Goal: Transaction & Acquisition: Purchase product/service

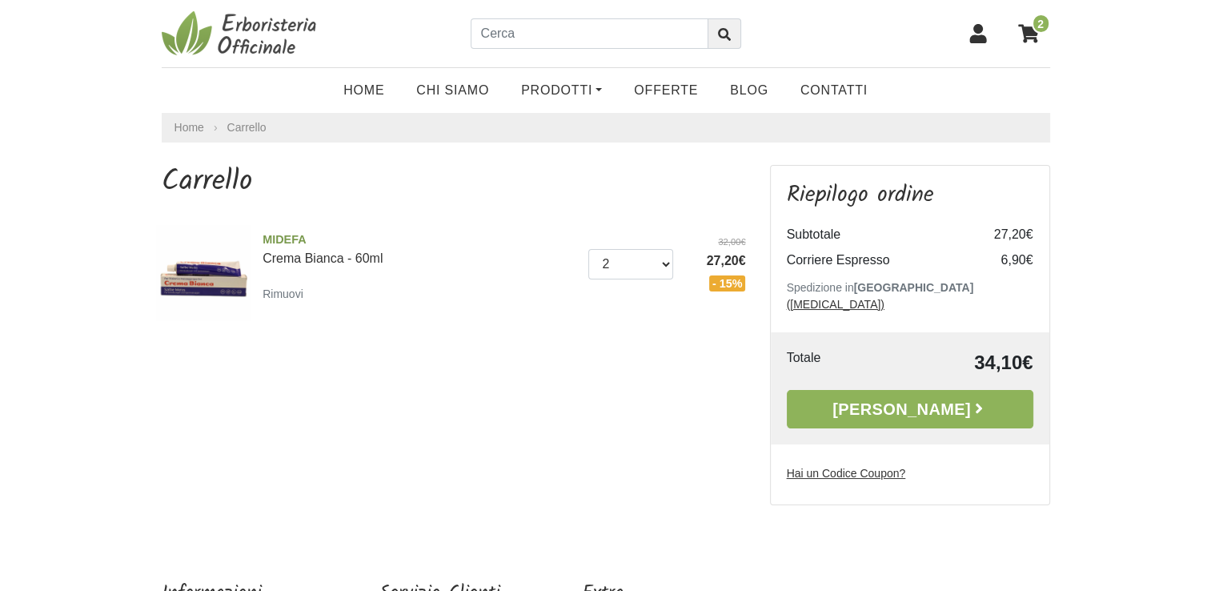
scroll to position [80, 0]
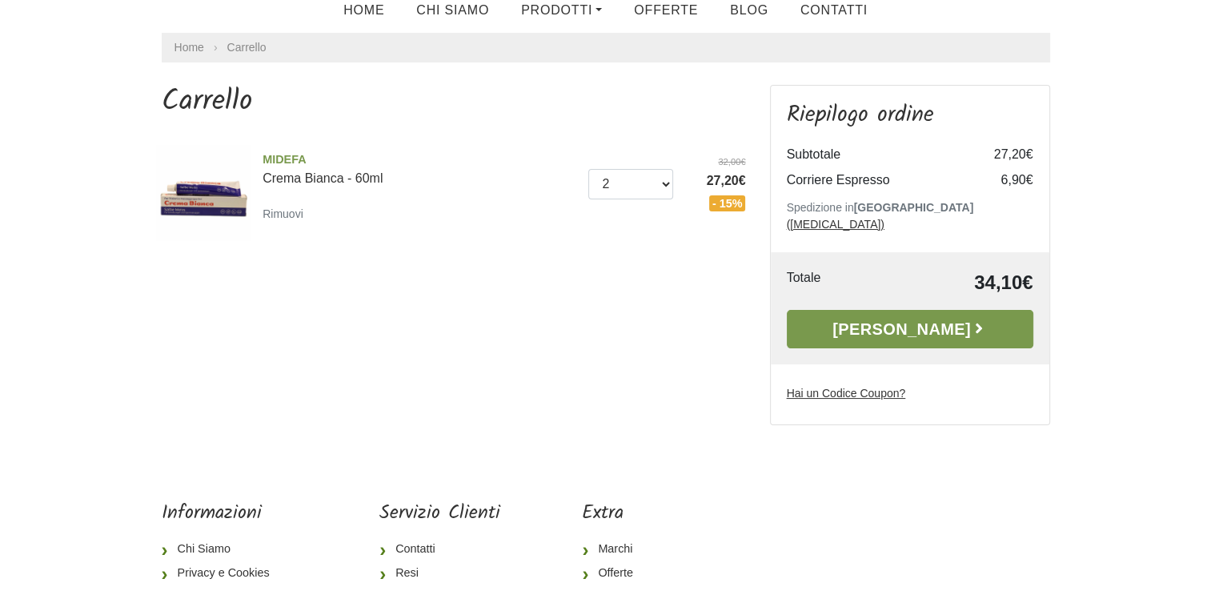
click at [878, 320] on link "Alla Cassa" at bounding box center [910, 329] width 246 height 38
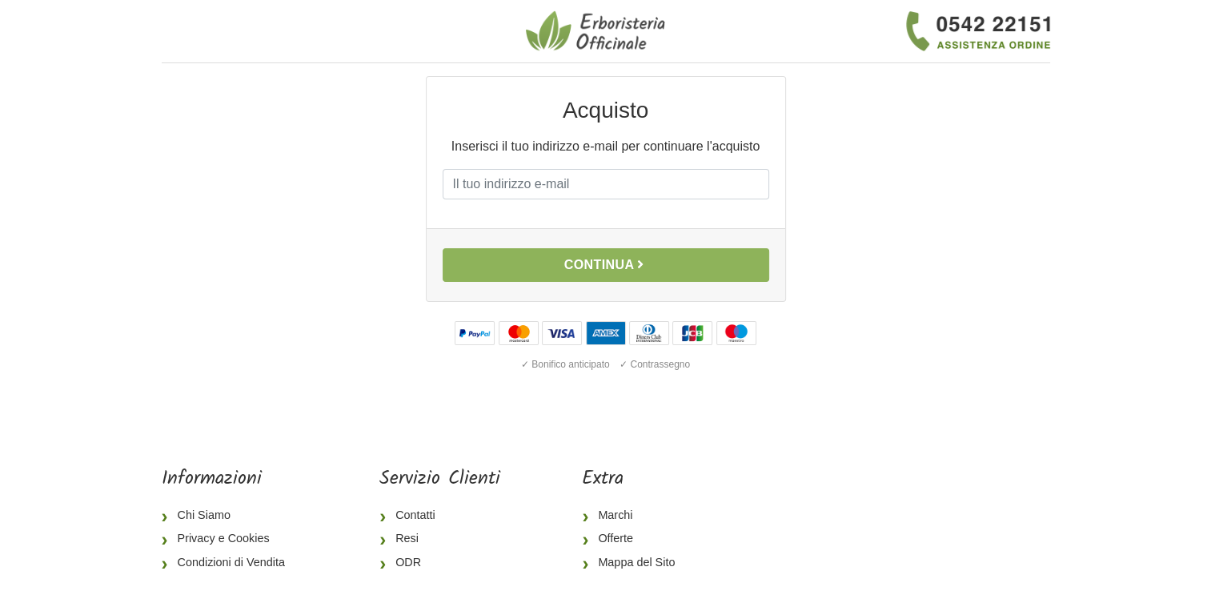
scroll to position [80, 0]
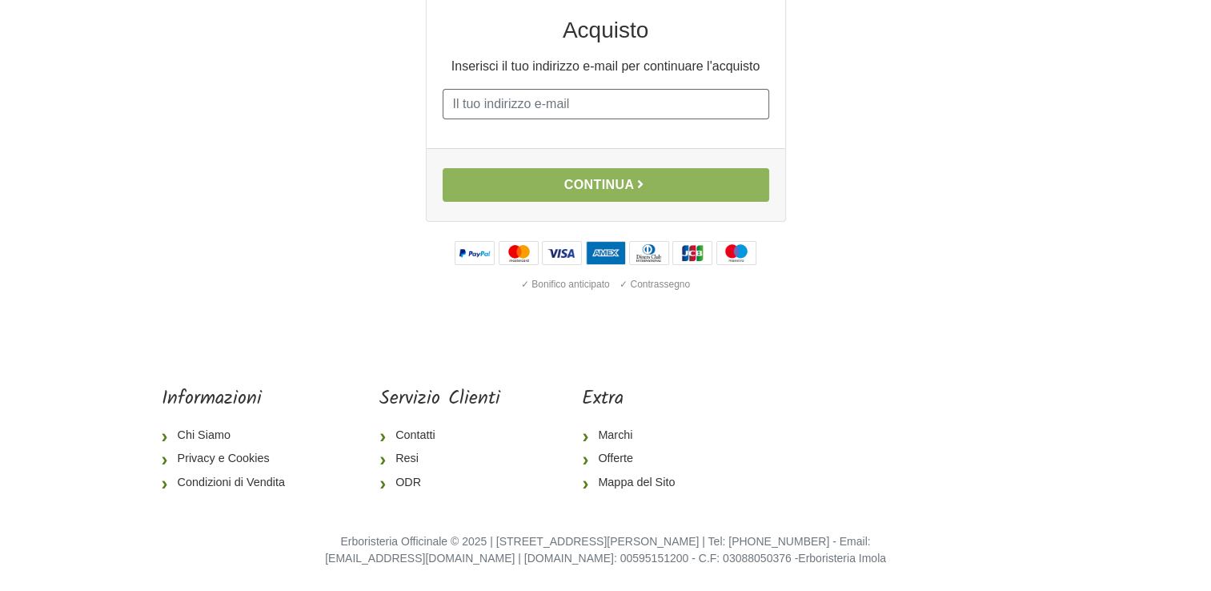
click at [565, 103] on input "E-mail" at bounding box center [606, 104] width 326 height 30
type input "[EMAIL_ADDRESS][DOMAIN_NAME]"
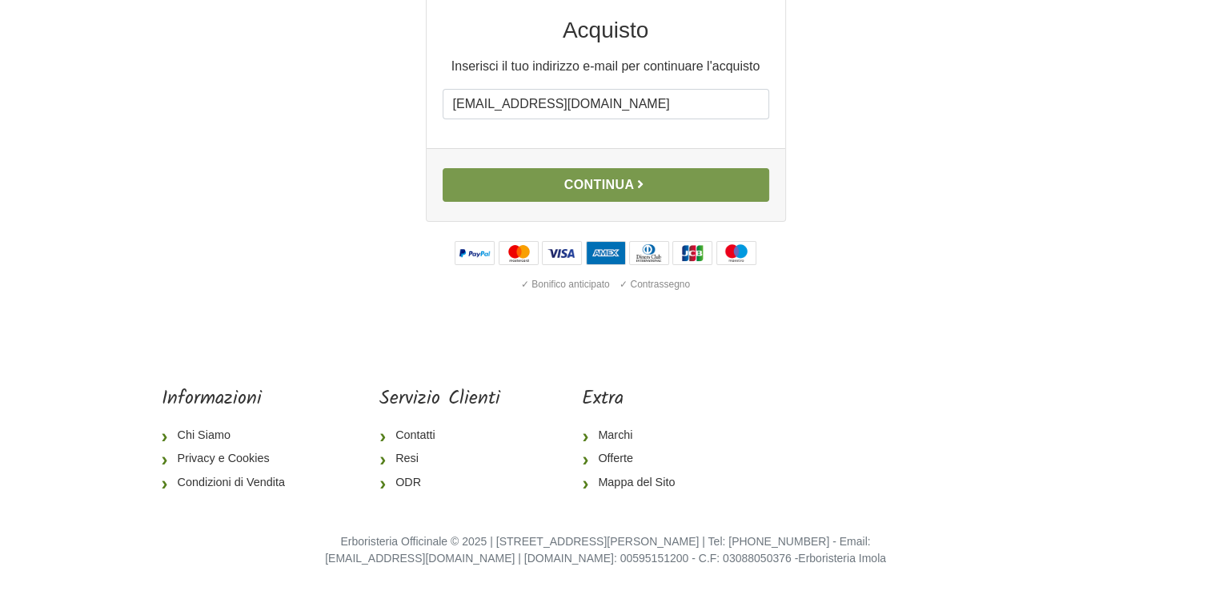
click at [613, 189] on button "Continua" at bounding box center [606, 185] width 326 height 34
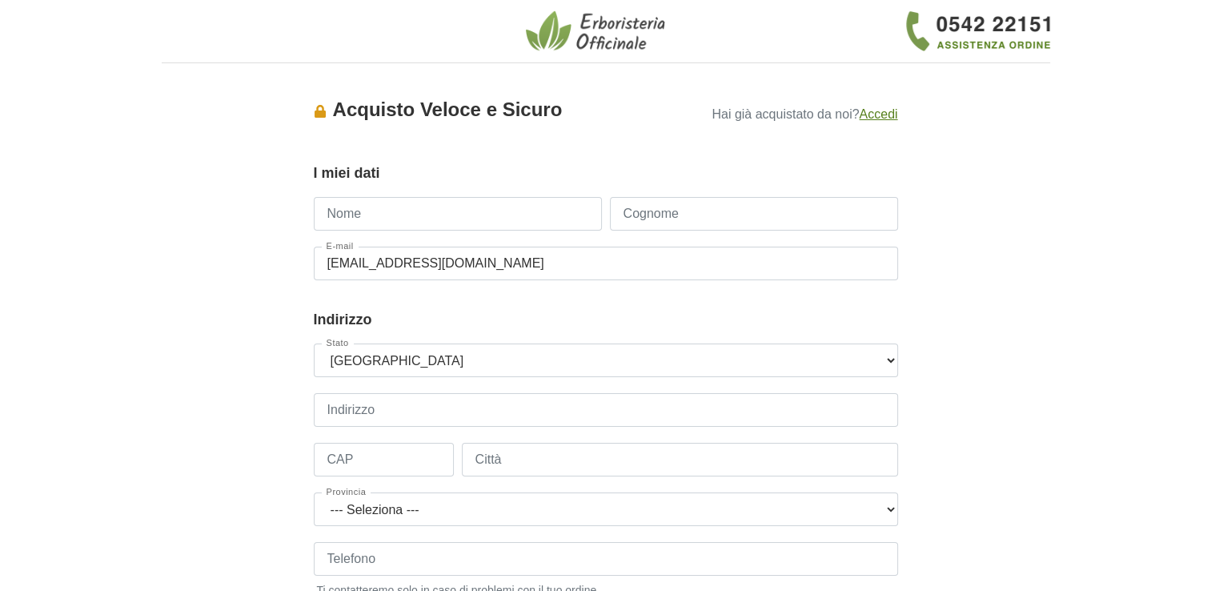
scroll to position [80, 0]
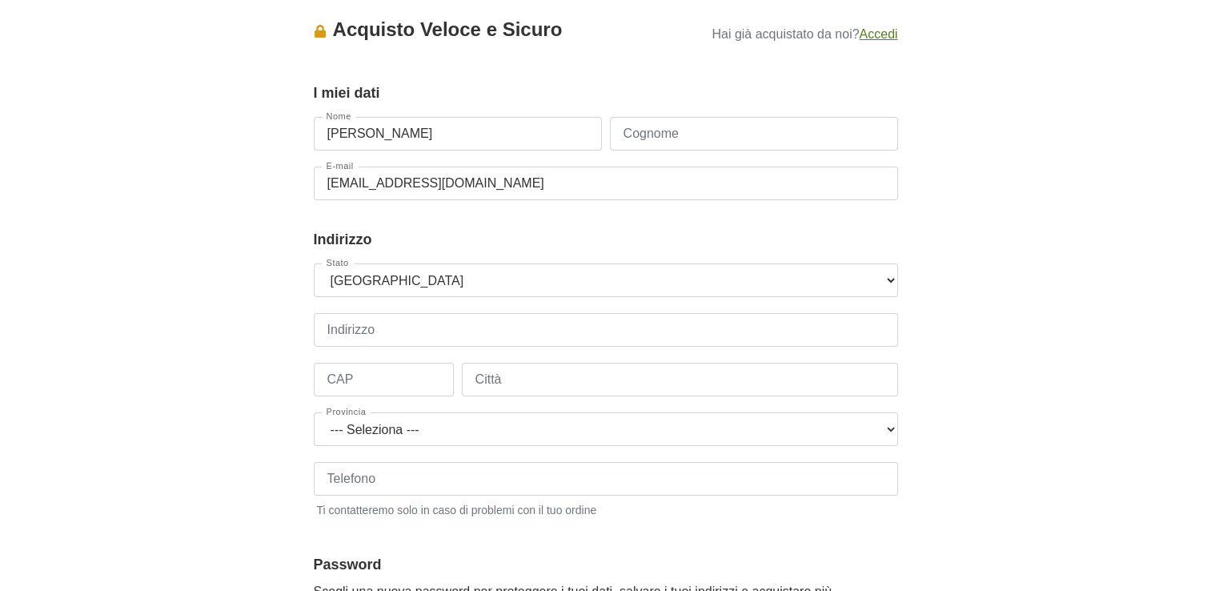
type input "Massimo"
click at [777, 132] on input "Cognome" at bounding box center [754, 134] width 288 height 34
type input "Rossi"
type input "+393470155293"
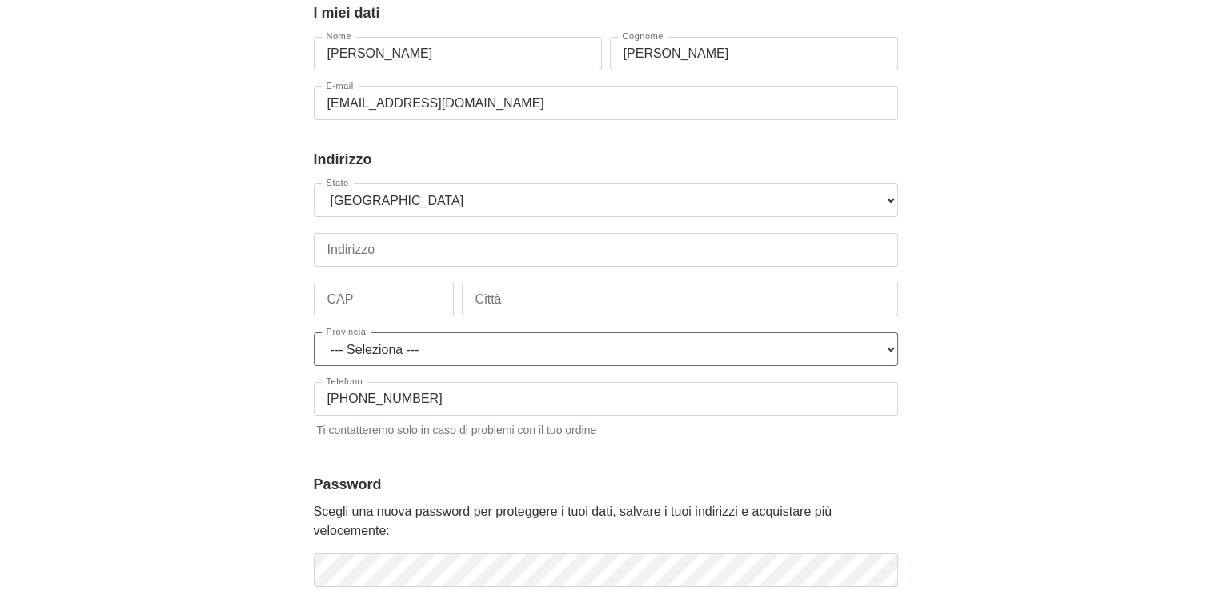
click at [493, 353] on select "--- Seleziona --- Agrigento Alessandria Ancona Aosta Arezzo Ascoli Piceno Asti …" at bounding box center [606, 349] width 584 height 34
select select "3943"
click at [314, 332] on select "--- Seleziona --- Agrigento Alessandria Ancona Aosta Arezzo Ascoli Piceno Asti …" at bounding box center [606, 349] width 584 height 34
click at [433, 245] on input "Indirizzo" at bounding box center [606, 250] width 584 height 34
type input "Zona Residenziale IL FAUNO"
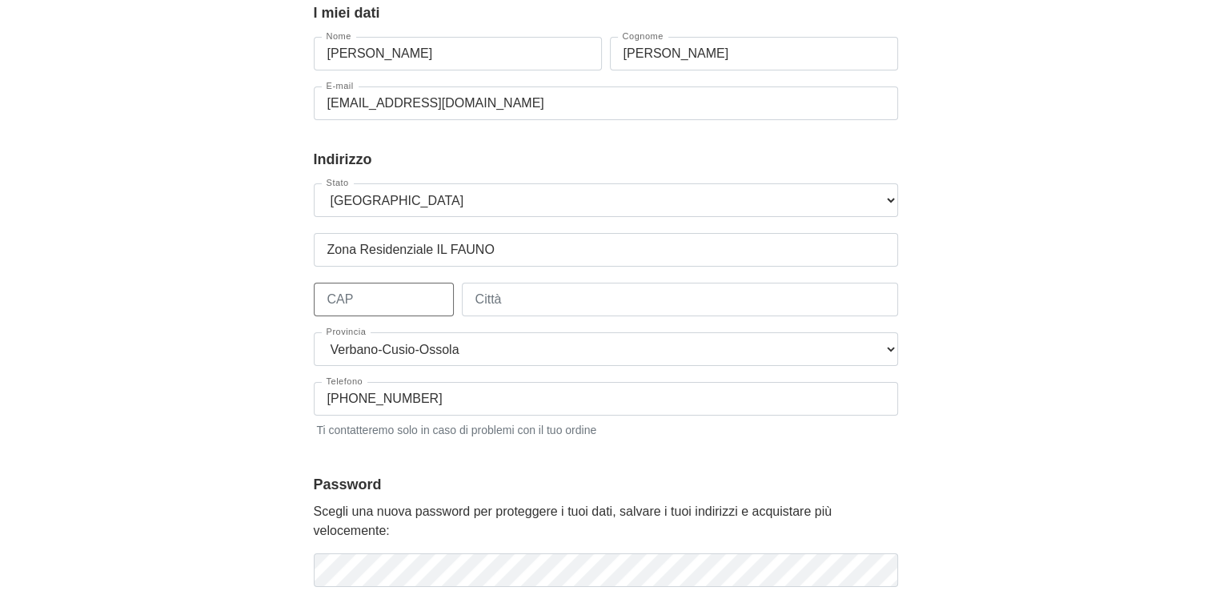
type input "28836"
type input "Gignese"
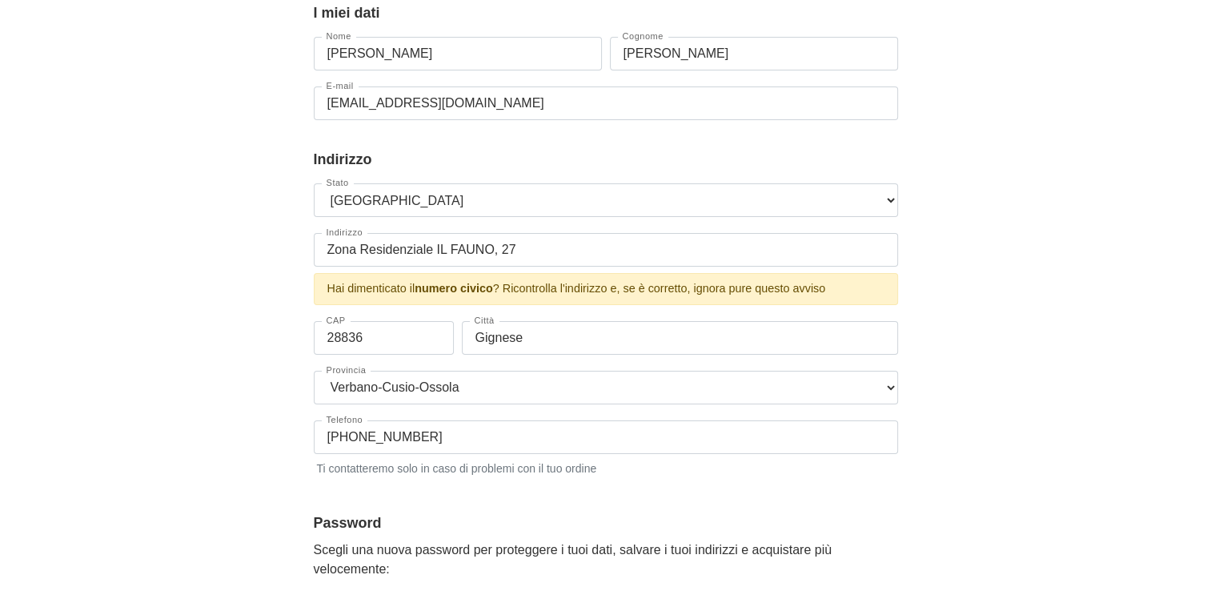
click at [980, 254] on div "Accesso × Accedi per completare il tuo acquisto più velocemente. E-mail massimo…" at bounding box center [606, 355] width 912 height 879
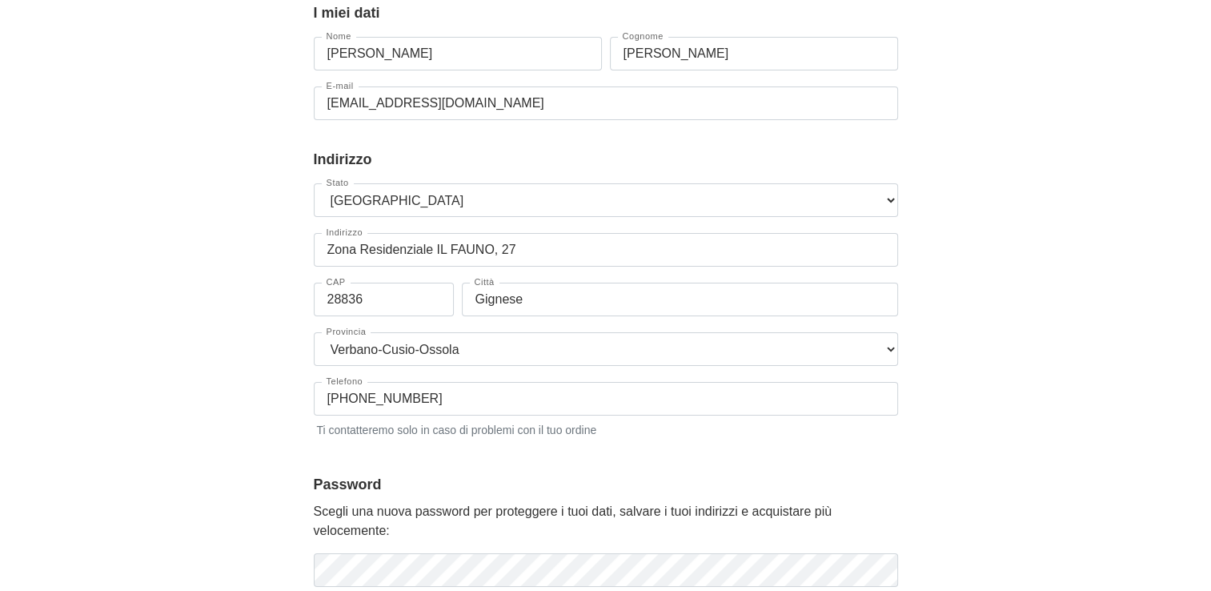
scroll to position [240, 0]
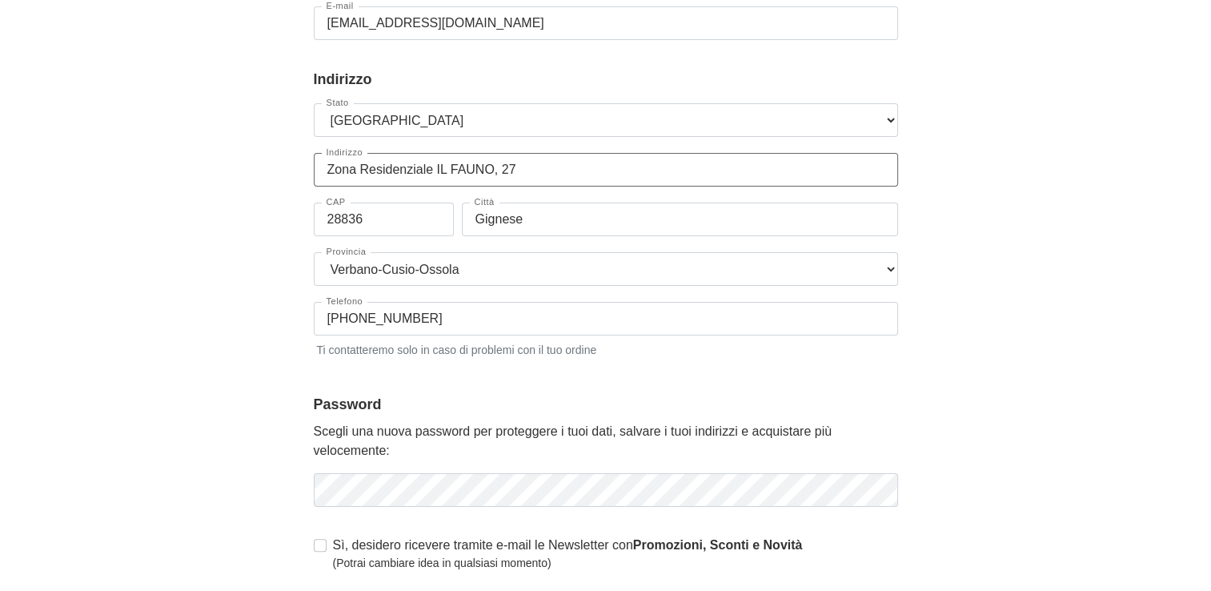
click at [483, 170] on input "Zona Residenziale IL FAUNO, 27" at bounding box center [606, 170] width 584 height 34
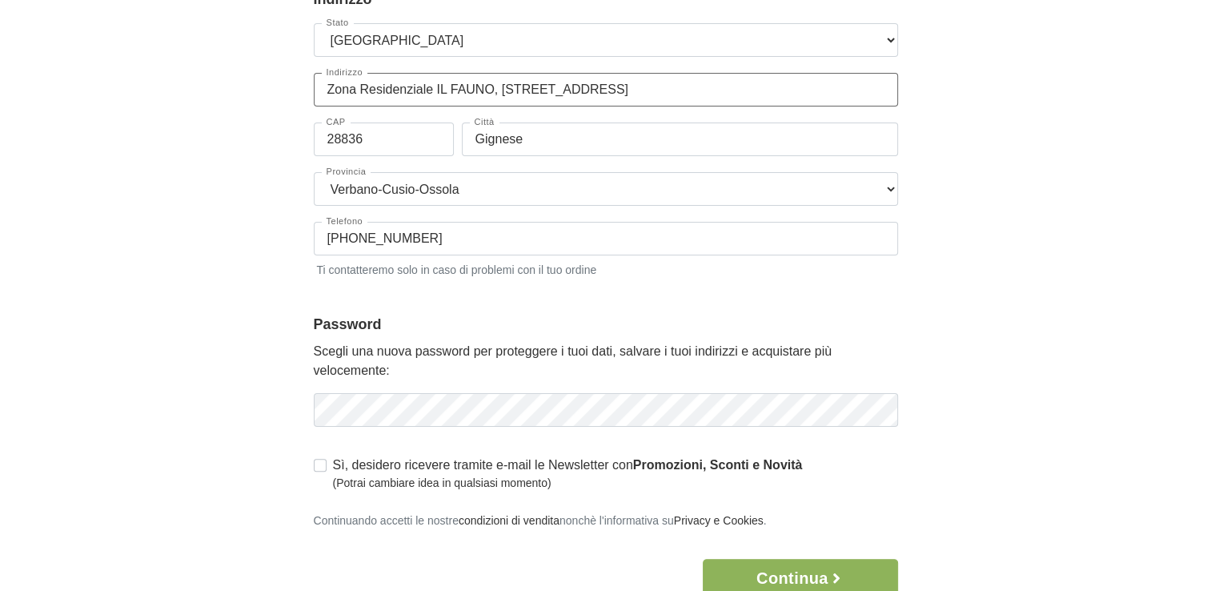
scroll to position [400, 0]
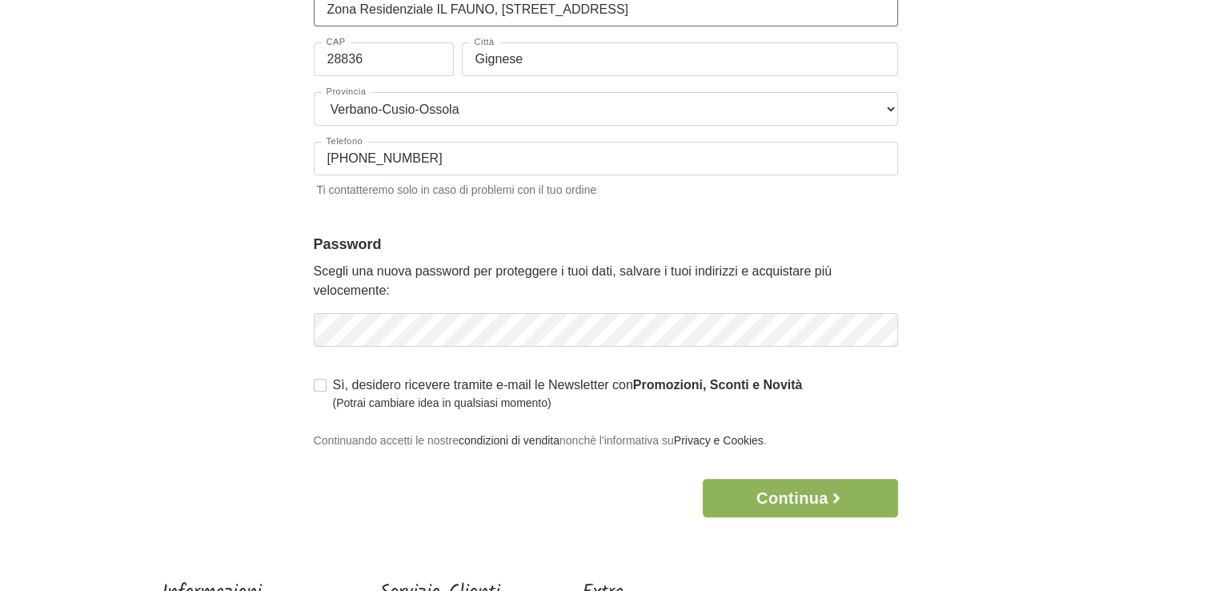
type input "Zona Residenziale IL FAUNO, via Nova 27"
click at [797, 497] on button "Continua" at bounding box center [800, 498] width 194 height 38
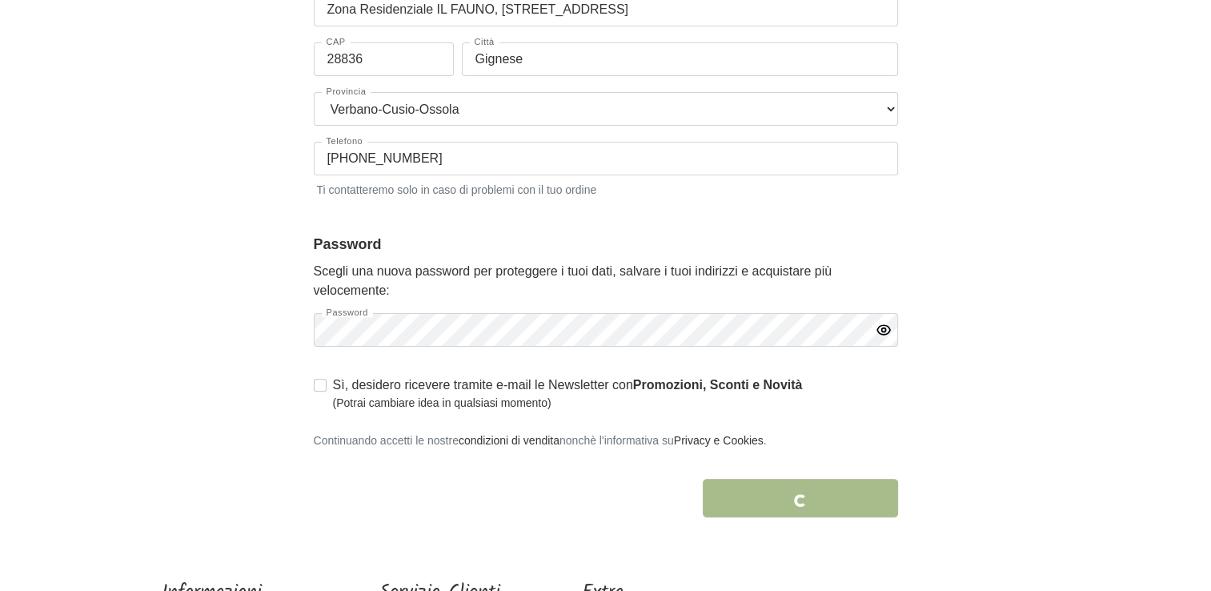
scroll to position [491, 0]
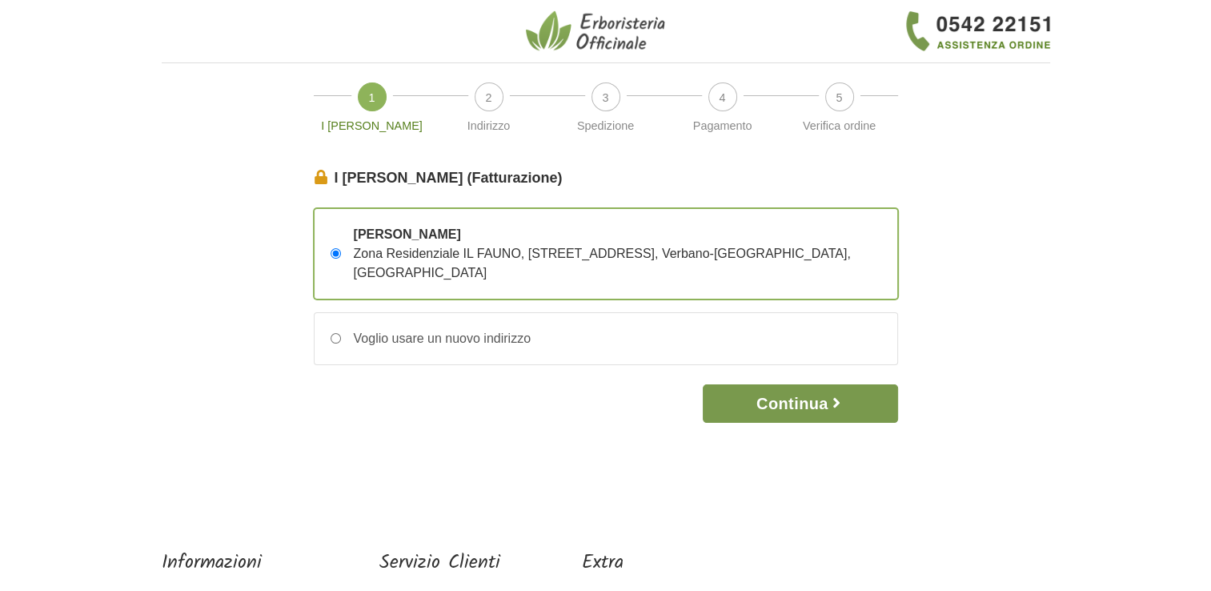
click at [740, 384] on button "Continua" at bounding box center [800, 403] width 194 height 38
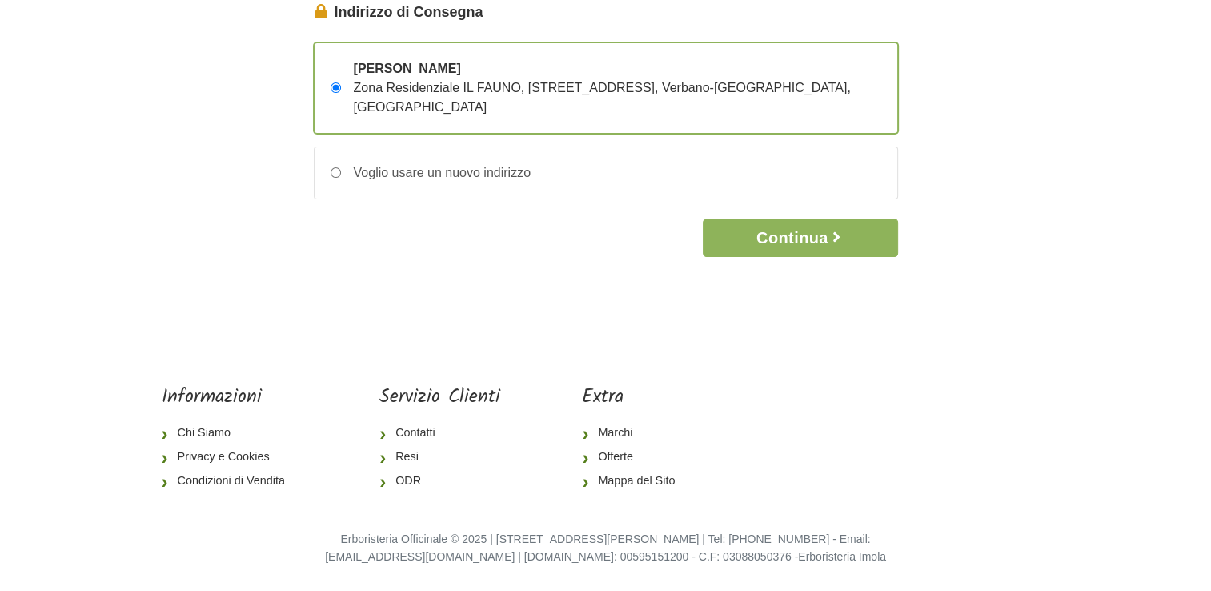
scroll to position [86, 0]
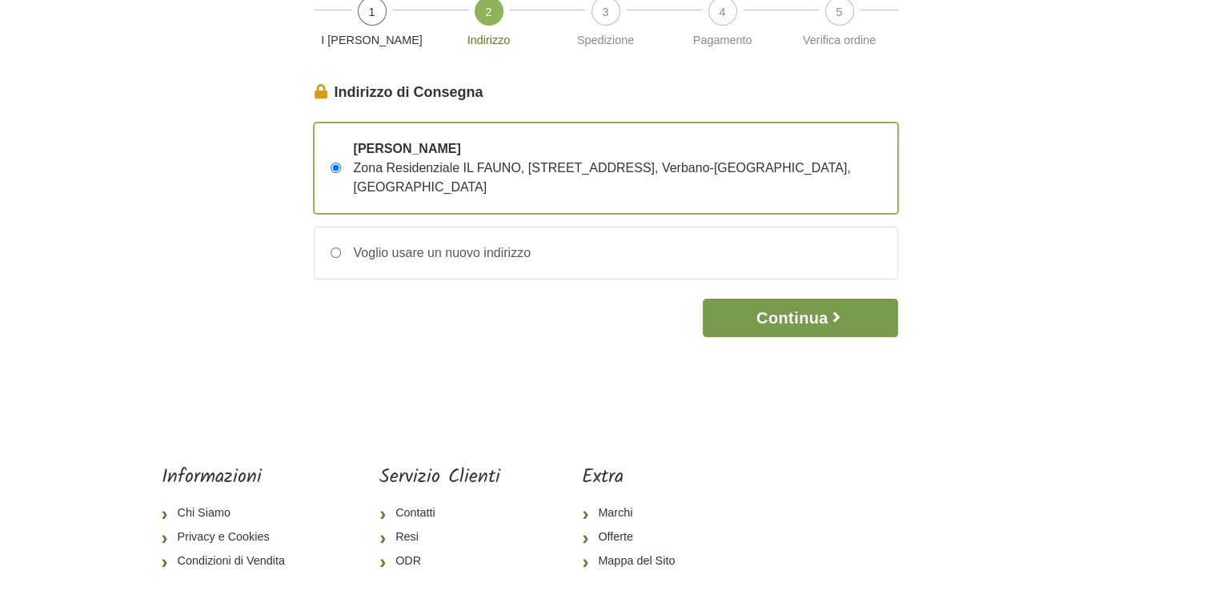
click at [807, 305] on button "Continua" at bounding box center [800, 317] width 194 height 38
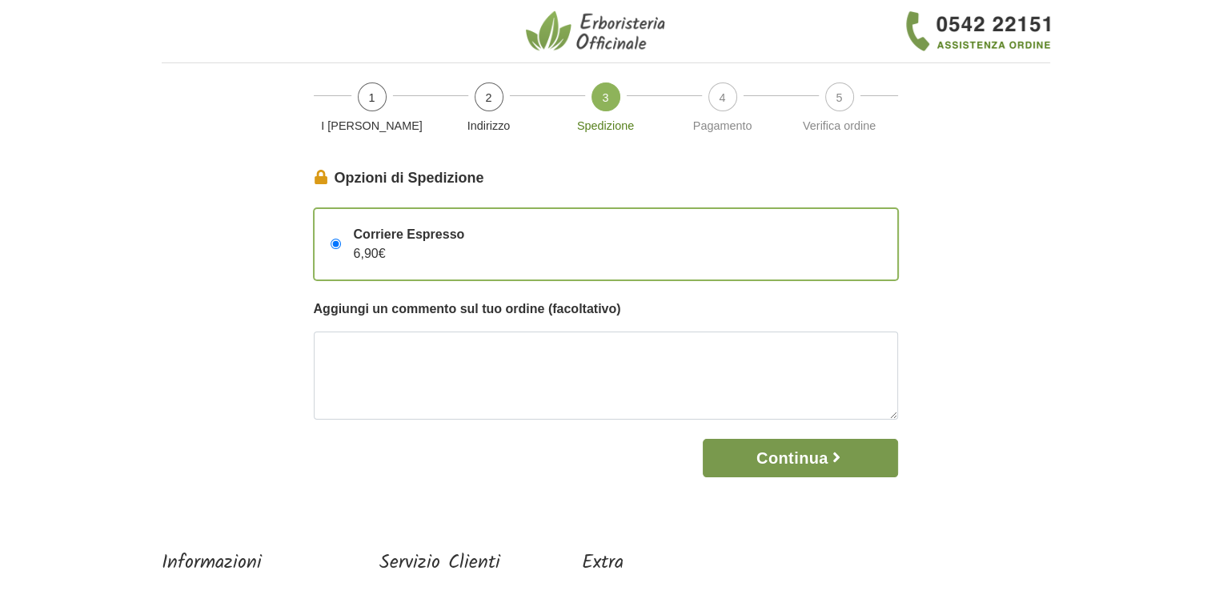
click at [741, 460] on button "Continua" at bounding box center [800, 458] width 194 height 38
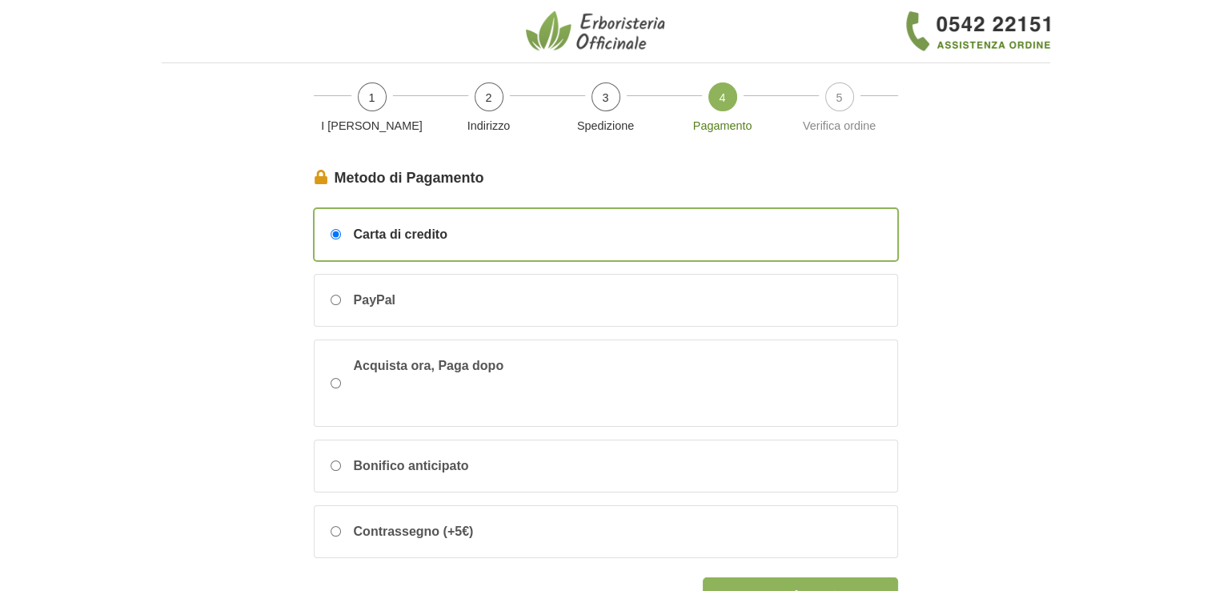
scroll to position [80, 0]
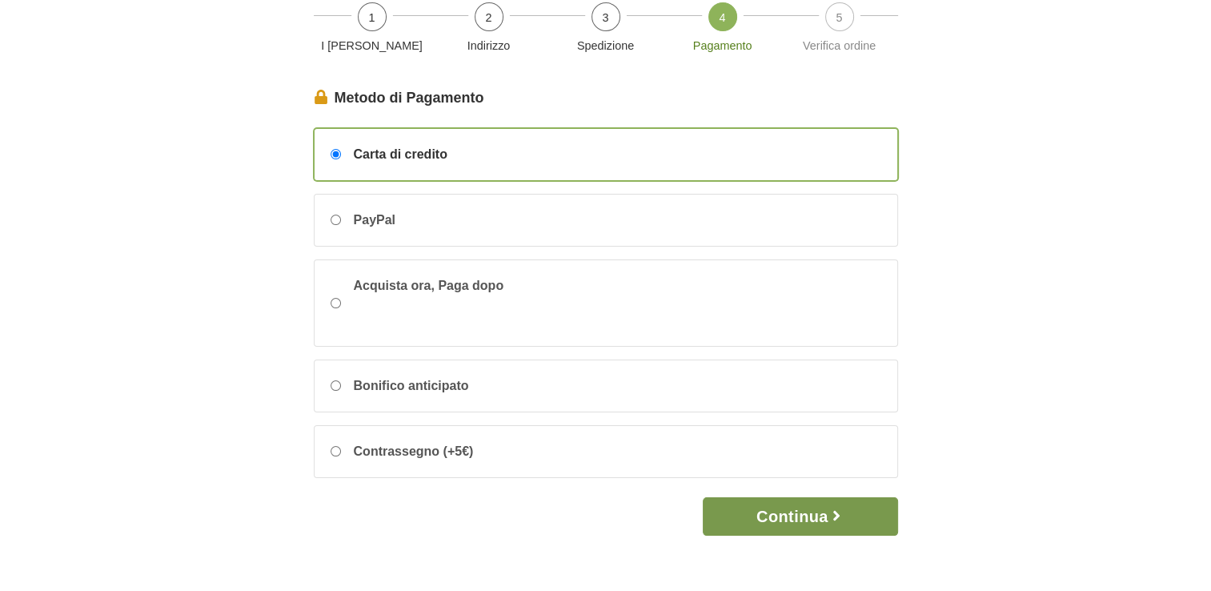
click at [839, 507] on icon "button" at bounding box center [836, 515] width 16 height 16
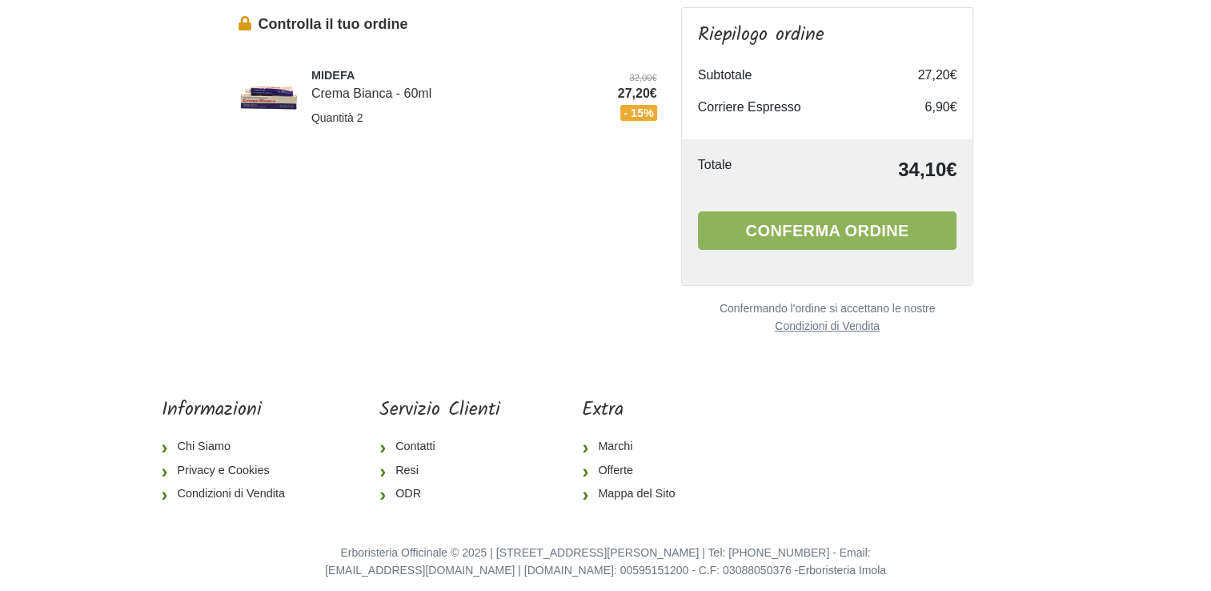
scroll to position [173, 0]
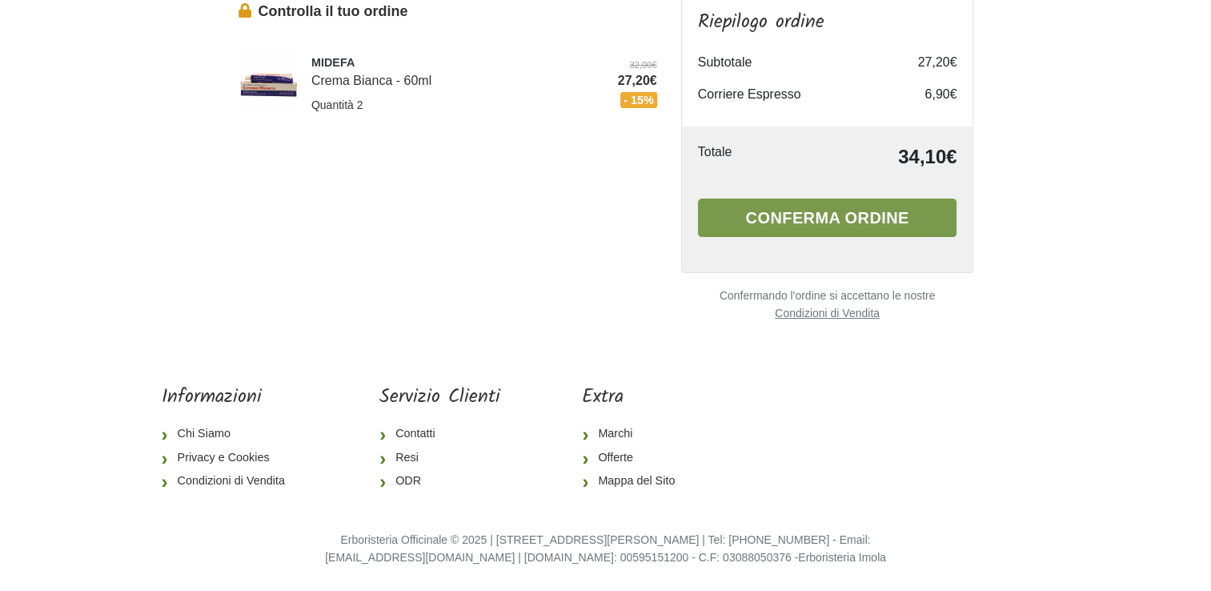
click at [802, 231] on button "Conferma ordine" at bounding box center [827, 217] width 259 height 38
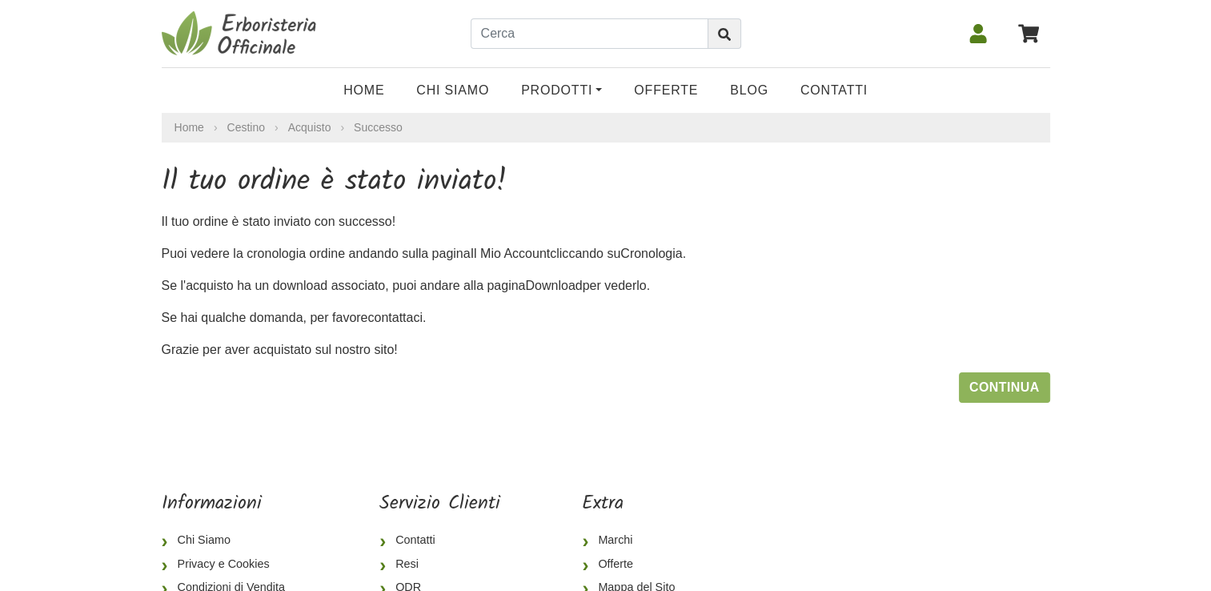
scroll to position [80, 0]
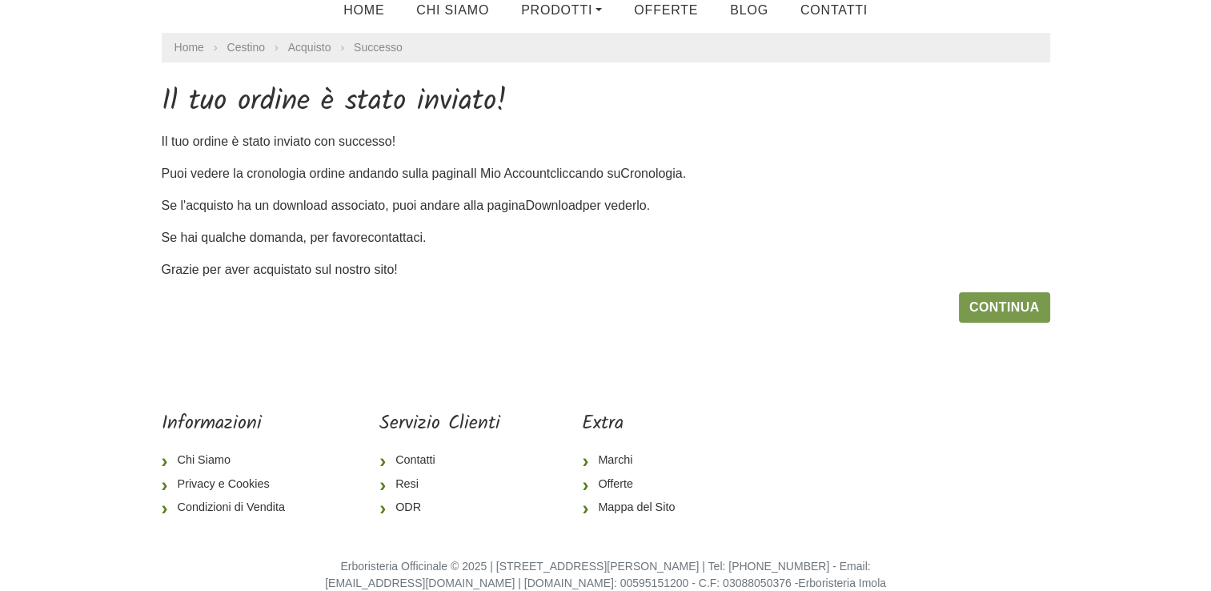
click at [978, 312] on link "Continua" at bounding box center [1004, 307] width 91 height 30
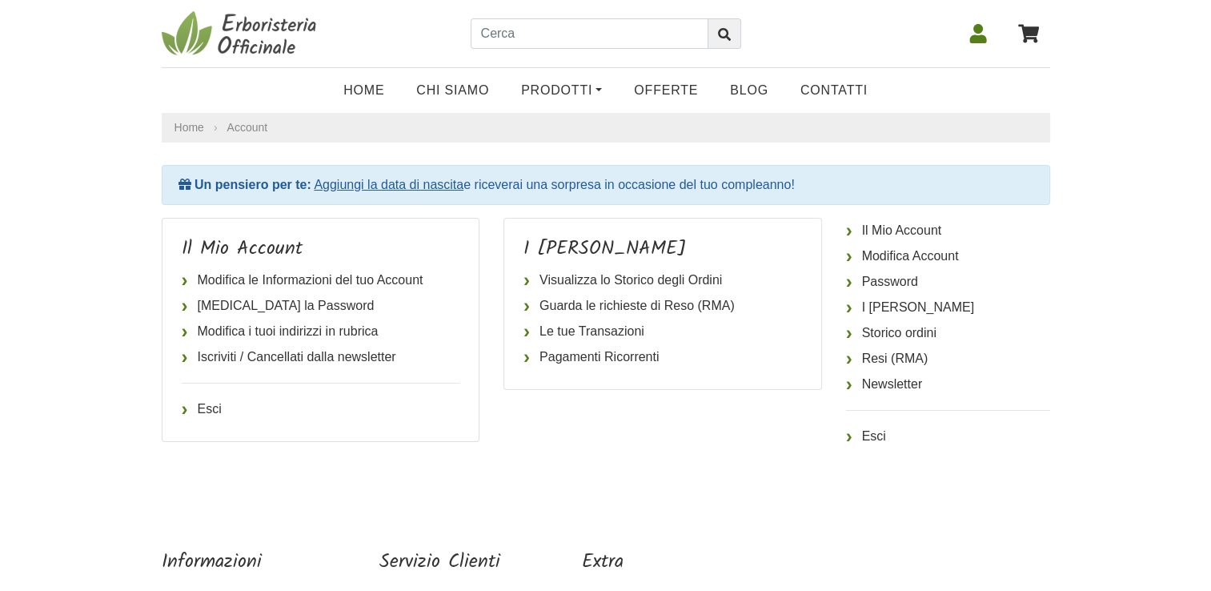
click at [981, 34] on icon at bounding box center [977, 33] width 19 height 19
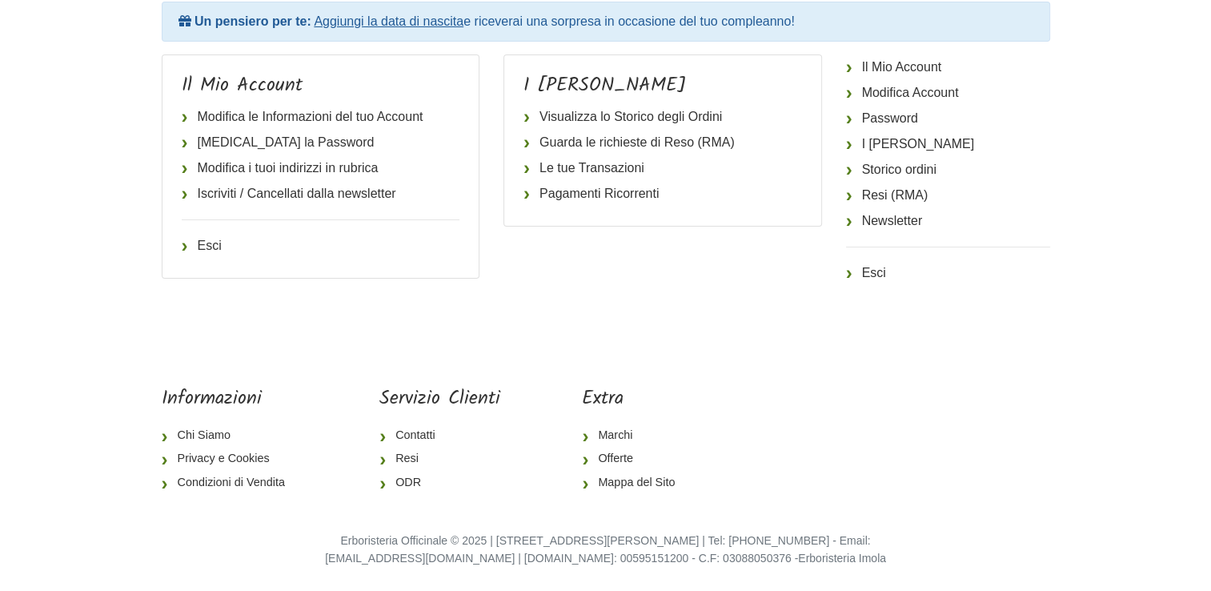
scroll to position [3, 0]
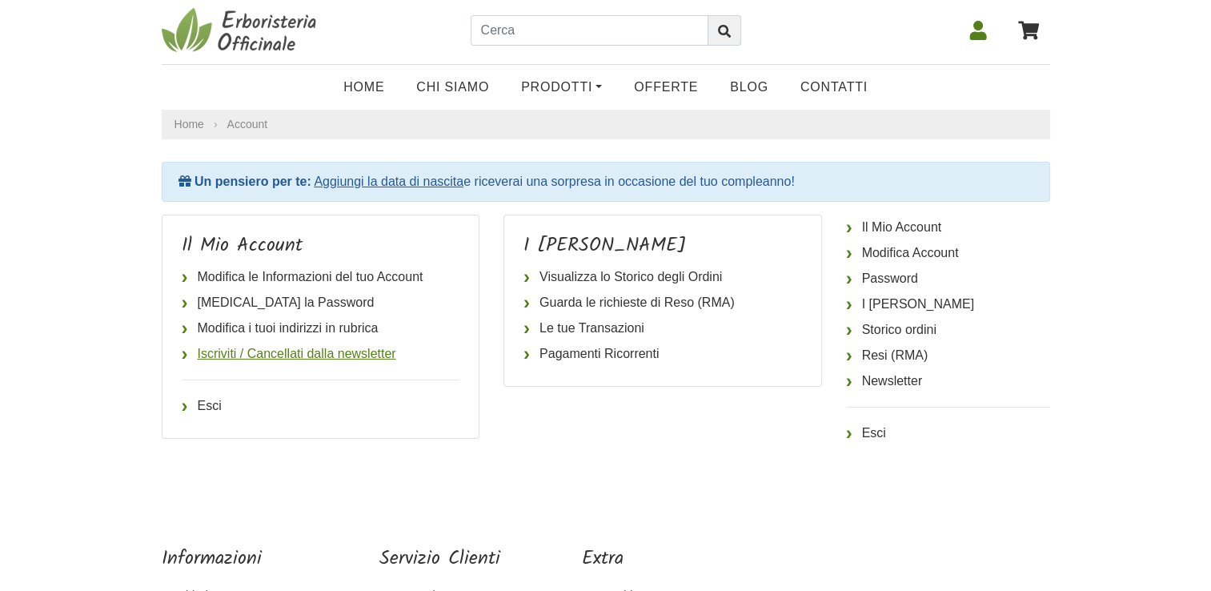
click at [286, 357] on link "Iscriviti / Cancellati dalla newsletter" at bounding box center [321, 354] width 278 height 26
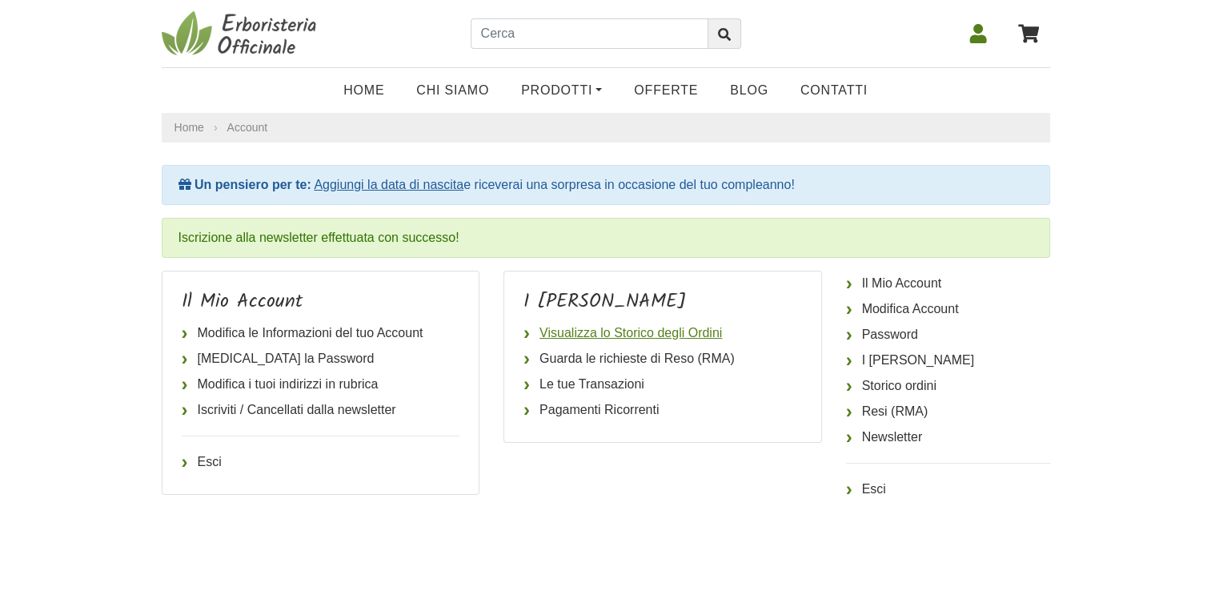
click at [635, 340] on link "Visualizza lo Storico degli Ordini" at bounding box center [662, 333] width 278 height 26
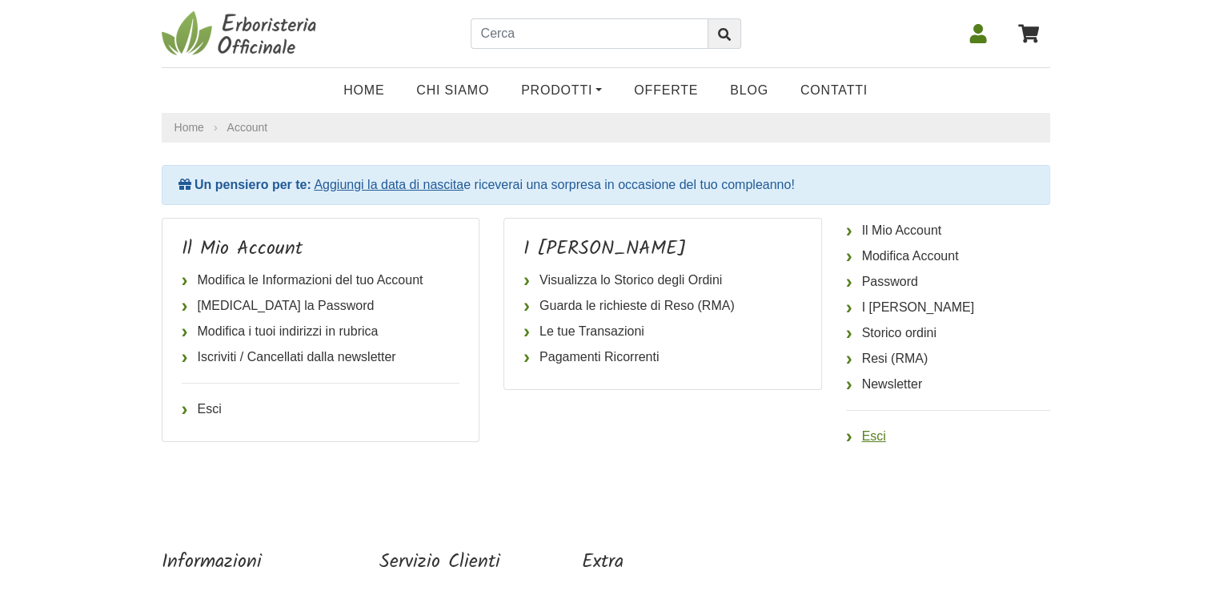
click at [855, 436] on link "Esci" at bounding box center [948, 436] width 204 height 26
